Goal: Book appointment/travel/reservation

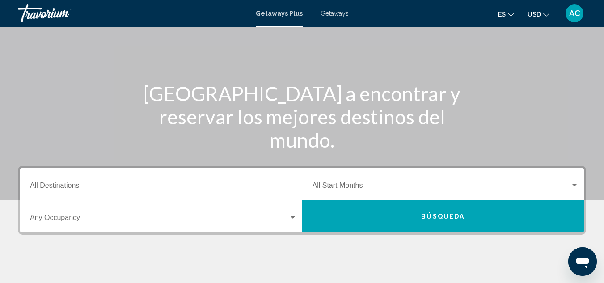
scroll to position [70, 0]
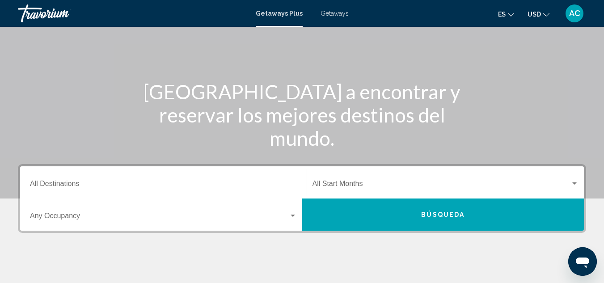
click at [322, 17] on span "Getaways" at bounding box center [335, 13] width 28 height 7
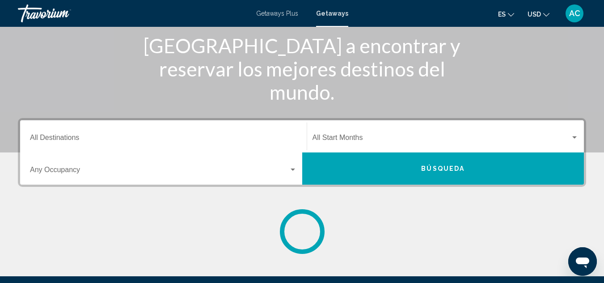
click at [82, 144] on div "Destination All Destinations" at bounding box center [163, 137] width 267 height 28
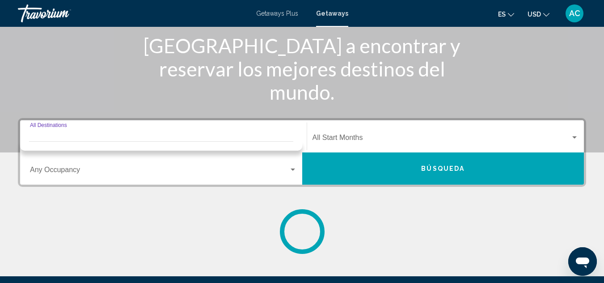
scroll to position [205, 0]
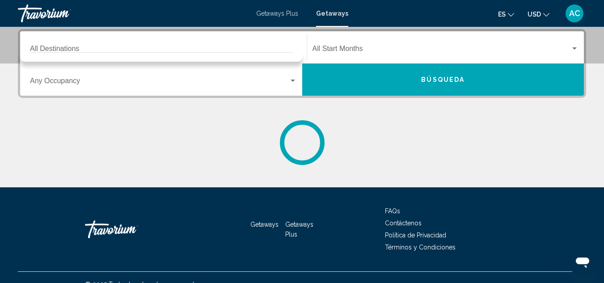
click at [13, 60] on div "Destination All Destinations Start Month All Start Months Occupancy Any Occupan…" at bounding box center [302, 97] width 604 height 136
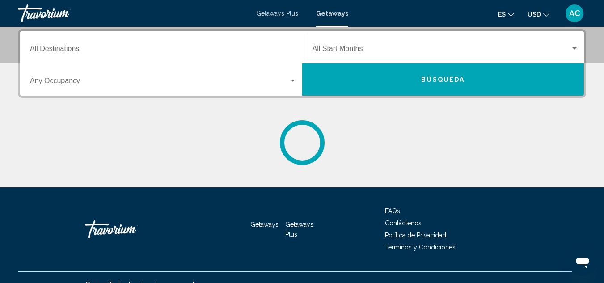
click at [54, 50] on input "Destination All Destinations" at bounding box center [163, 51] width 267 height 8
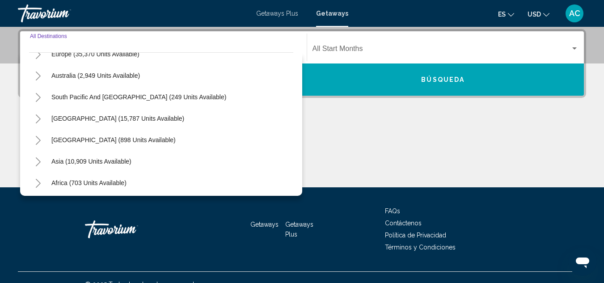
scroll to position [127, 0]
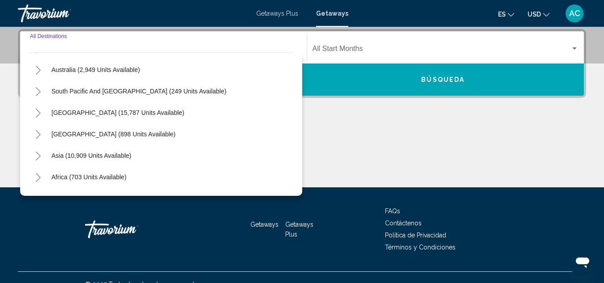
click at [38, 111] on icon "Toggle South America (15,787 units available)" at bounding box center [38, 113] width 5 height 9
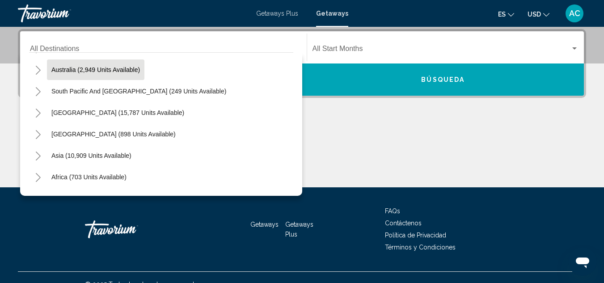
scroll to position [145, 0]
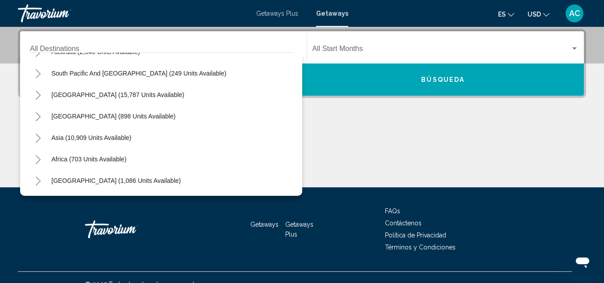
click at [42, 96] on button "Toggle South America (15,787 units available)" at bounding box center [38, 95] width 18 height 18
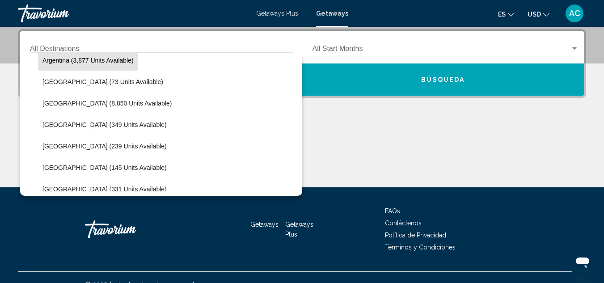
scroll to position [201, 0]
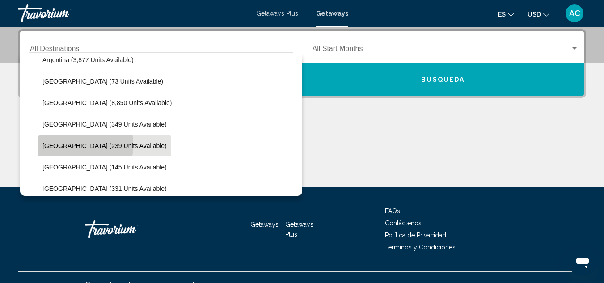
click at [60, 145] on span "[GEOGRAPHIC_DATA] (239 units available)" at bounding box center [104, 145] width 124 height 7
type input "**********"
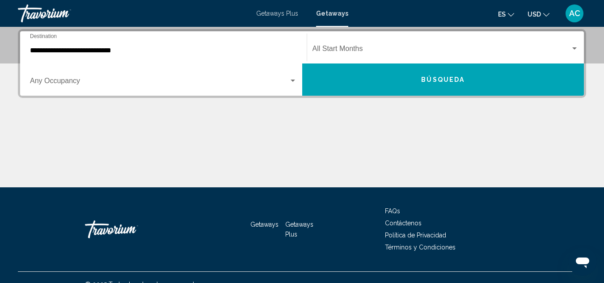
click at [378, 96] on div "**********" at bounding box center [302, 63] width 568 height 69
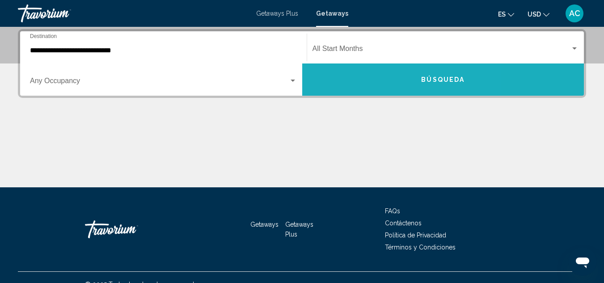
click at [372, 85] on button "Búsqueda" at bounding box center [443, 79] width 282 height 32
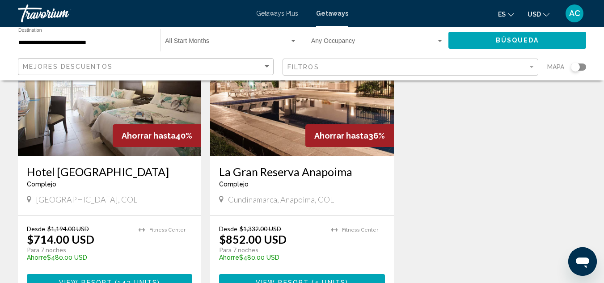
scroll to position [431, 0]
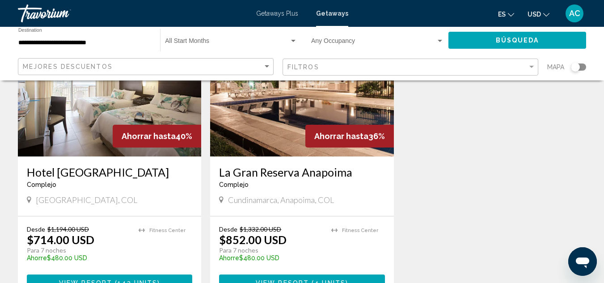
click at [249, 116] on img "Main content" at bounding box center [301, 84] width 183 height 143
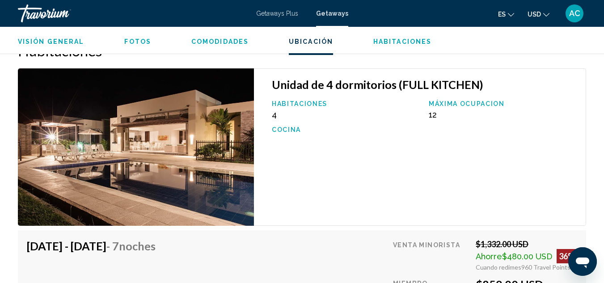
scroll to position [1533, 0]
